Goal: Information Seeking & Learning: Learn about a topic

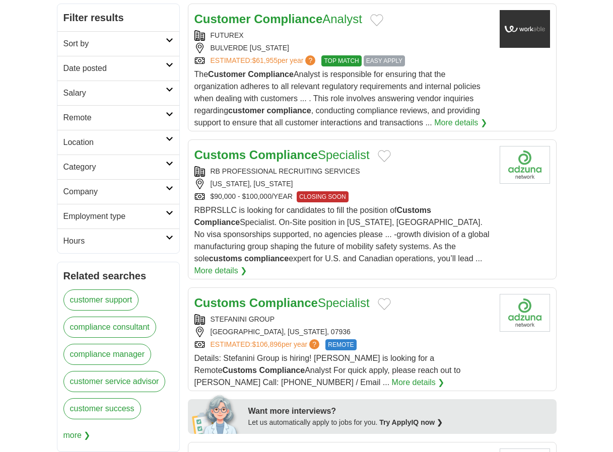
scroll to position [272, 0]
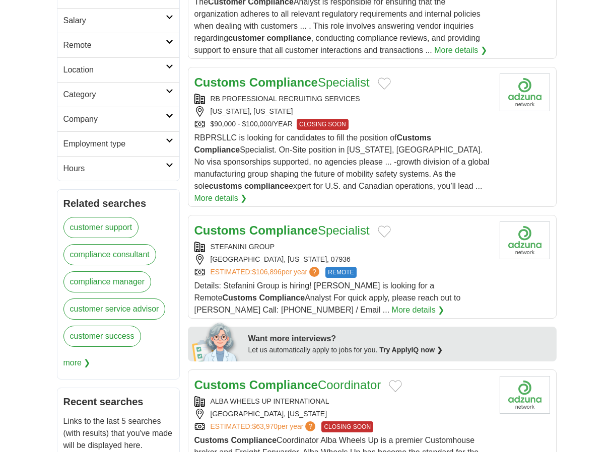
click at [383, 225] on button "Add to favorite jobs" at bounding box center [383, 231] width 13 height 12
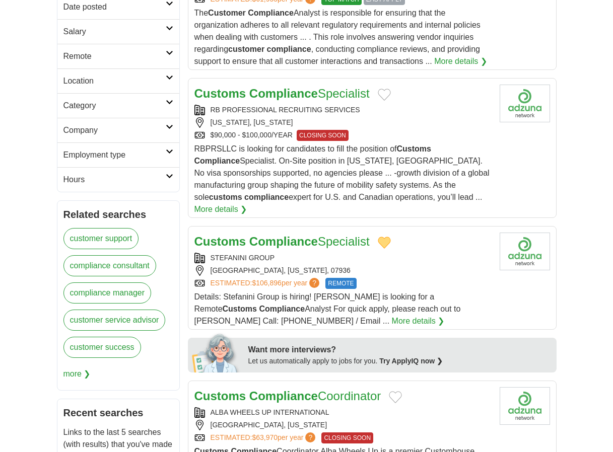
scroll to position [328, 0]
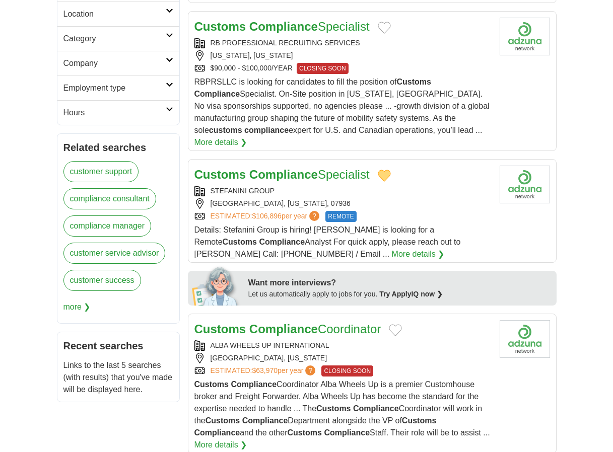
click at [277, 168] on strong "Compliance" at bounding box center [283, 175] width 68 height 14
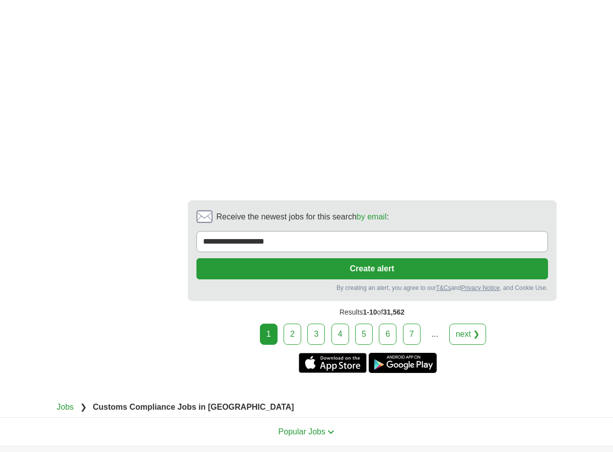
scroll to position [2049, 0]
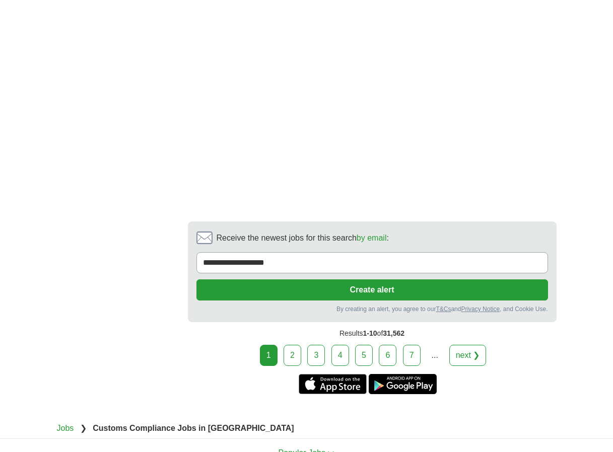
click at [293, 345] on link "2" at bounding box center [292, 355] width 18 height 21
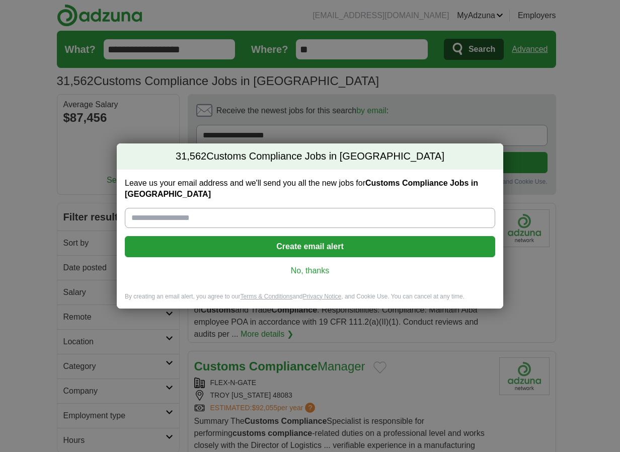
click at [297, 269] on link "No, thanks" at bounding box center [310, 270] width 354 height 11
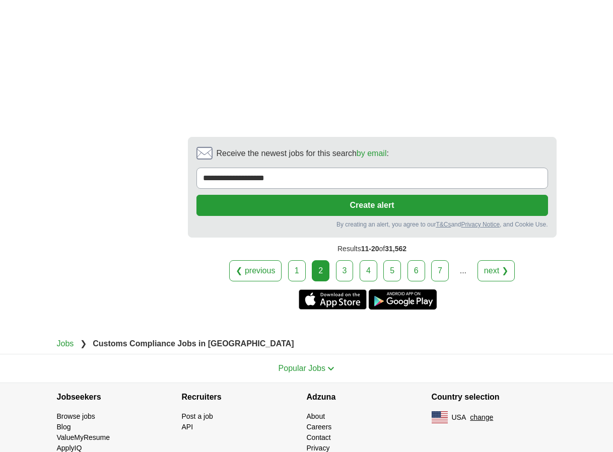
scroll to position [1876, 0]
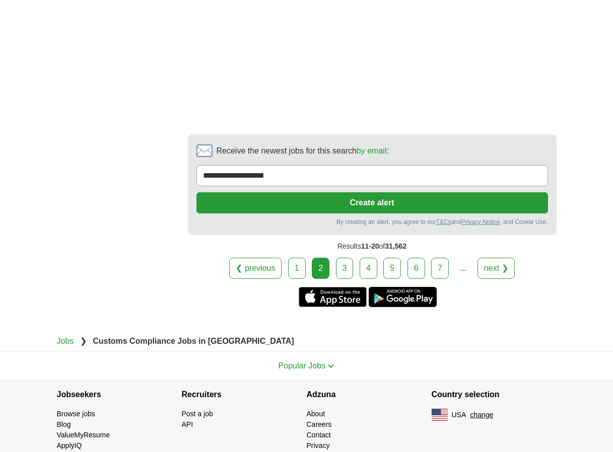
click at [348, 279] on link "3" at bounding box center [345, 268] width 18 height 21
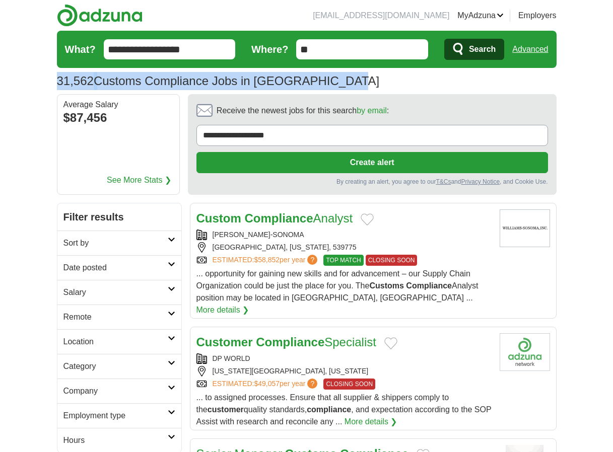
drag, startPoint x: 611, startPoint y: 58, endPoint x: 613, endPoint y: 68, distance: 9.8
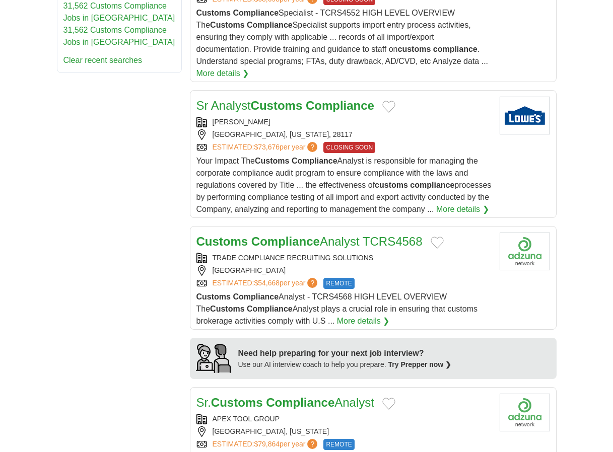
scroll to position [689, 0]
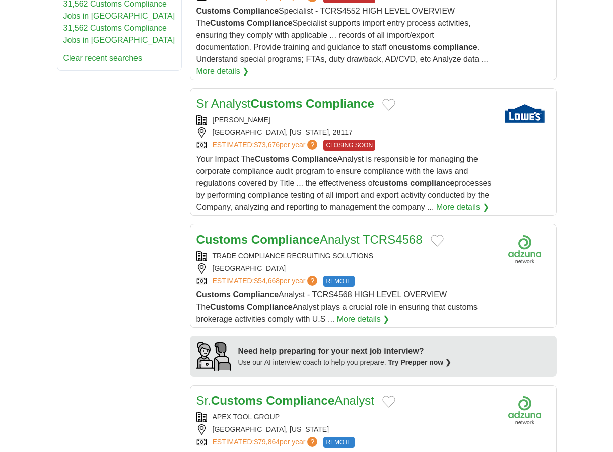
click at [372, 245] on link "Customs Compliance Analyst TCRS4568" at bounding box center [309, 240] width 226 height 14
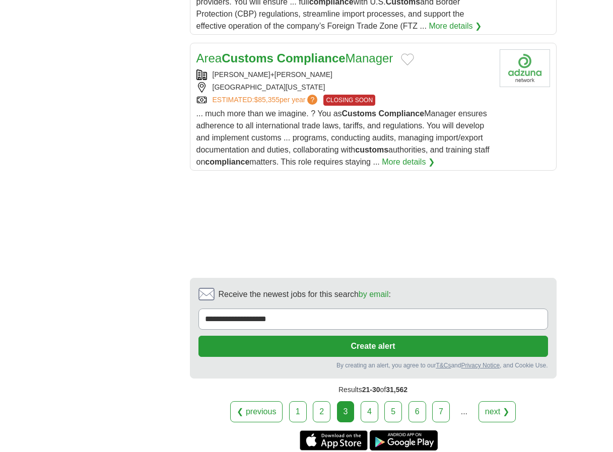
scroll to position [1441, 0]
